Goal: Task Accomplishment & Management: Use online tool/utility

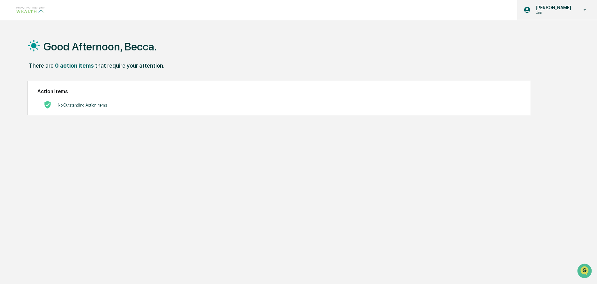
click at [578, 9] on div "[PERSON_NAME] User" at bounding box center [557, 10] width 80 height 20
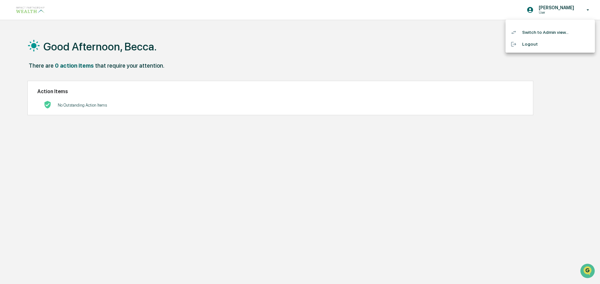
click at [556, 30] on li "Switch to Admin view..." at bounding box center [550, 32] width 89 height 12
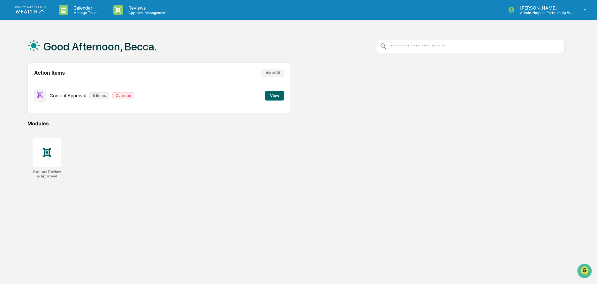
click at [281, 93] on button "View" at bounding box center [274, 96] width 19 height 10
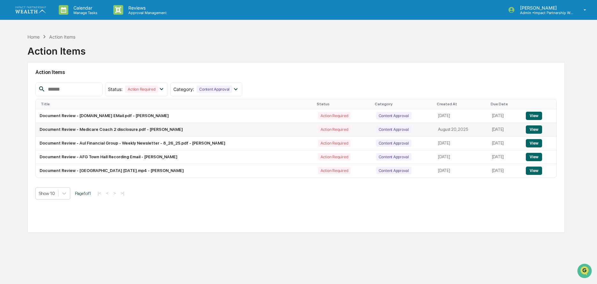
click at [534, 131] on button "View" at bounding box center [534, 129] width 16 height 8
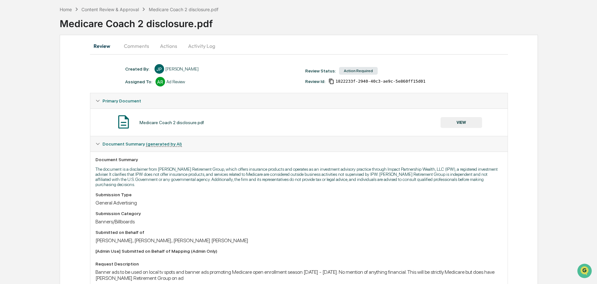
scroll to position [32, 0]
